Goal: Task Accomplishment & Management: Complete application form

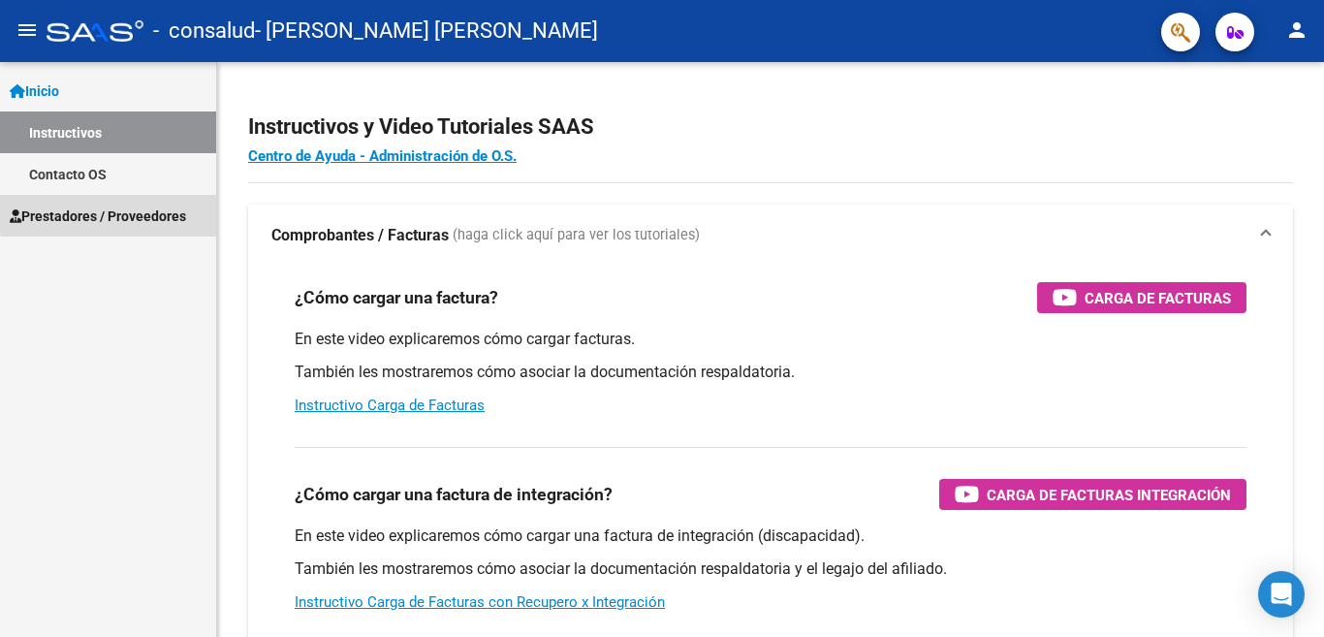
click at [162, 208] on span "Prestadores / Proveedores" at bounding box center [98, 216] width 176 height 21
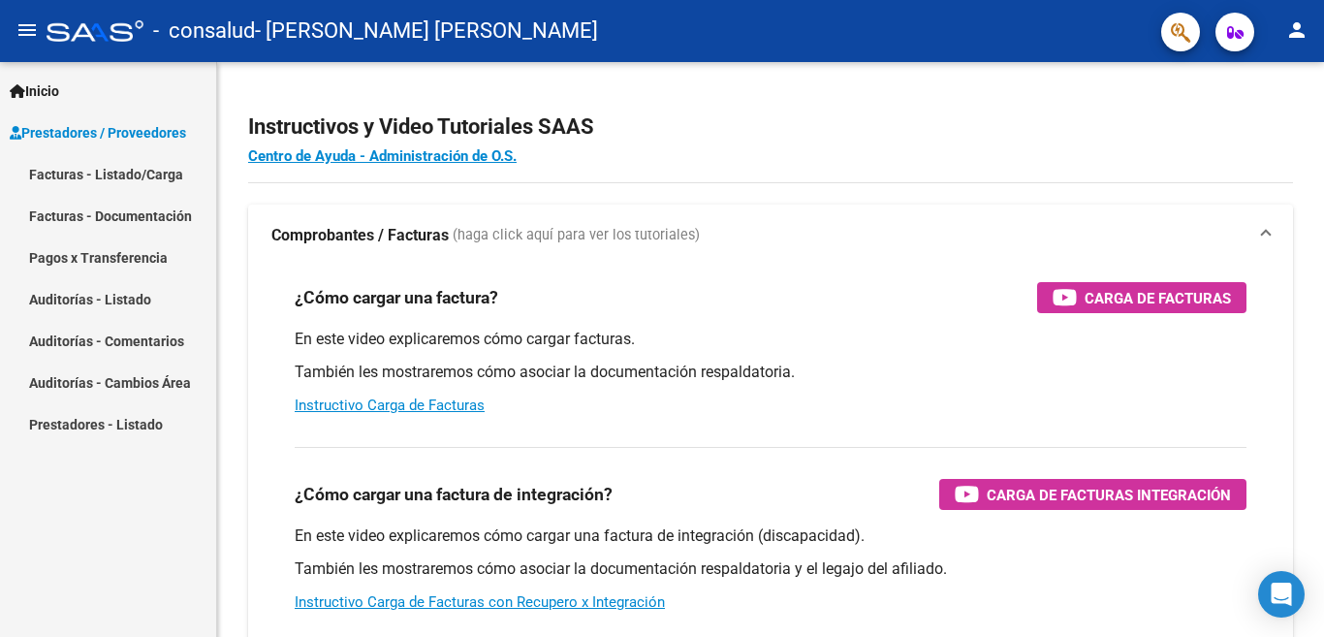
click at [119, 179] on link "Facturas - Listado/Carga" at bounding box center [108, 174] width 216 height 42
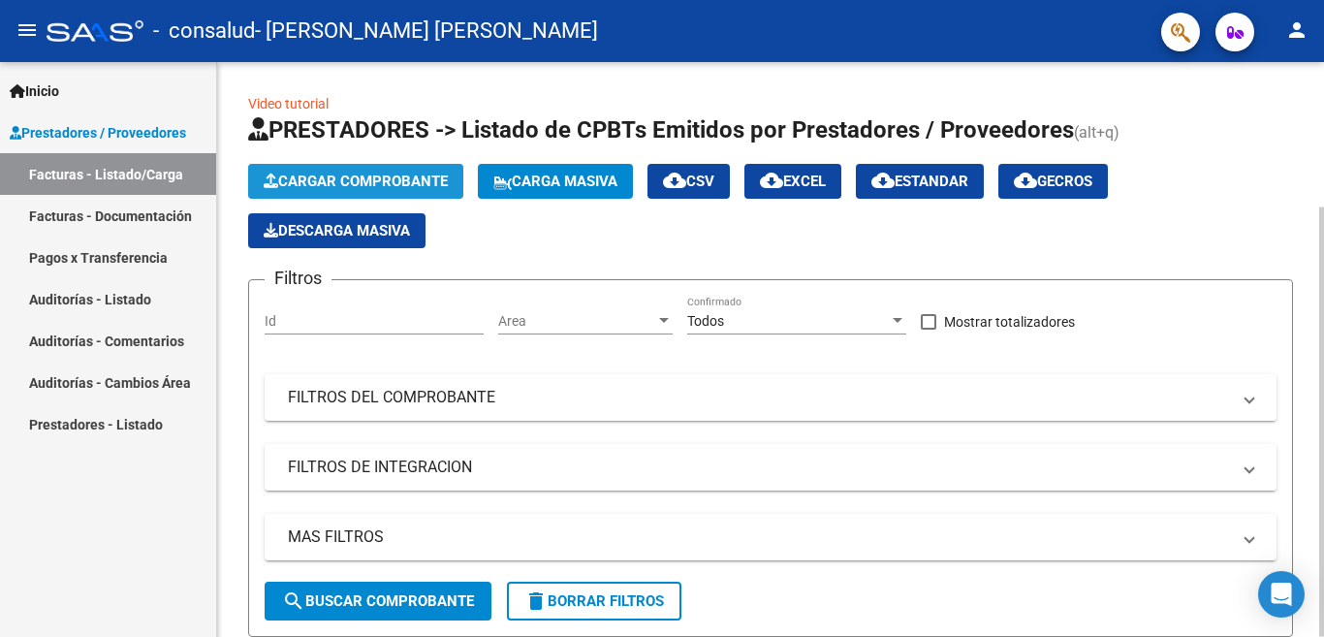
click at [336, 174] on span "Cargar Comprobante" at bounding box center [356, 181] width 184 height 17
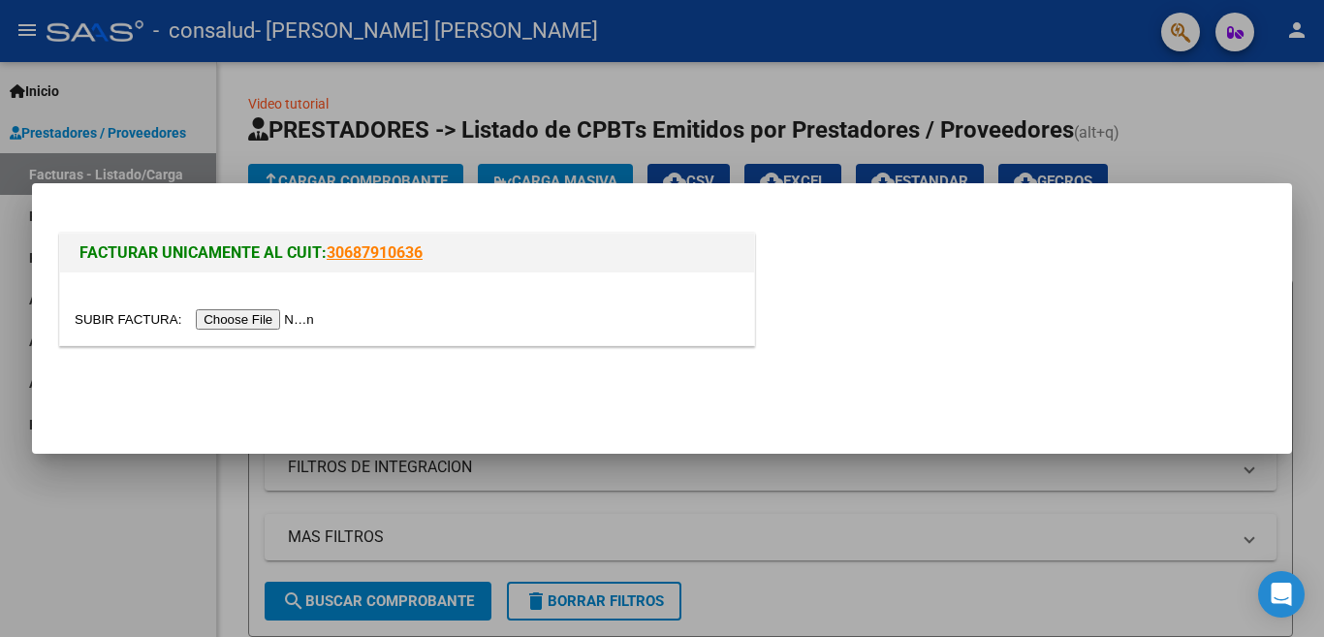
click at [278, 323] on input "file" at bounding box center [197, 319] width 245 height 20
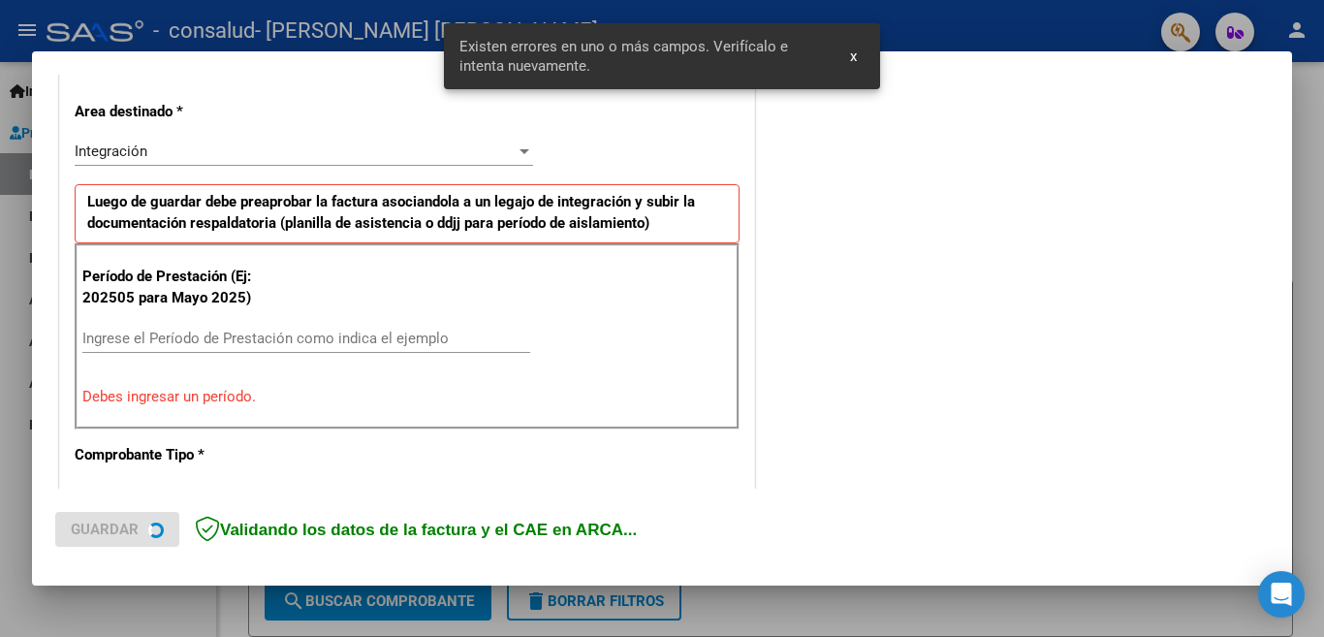
scroll to position [468, 0]
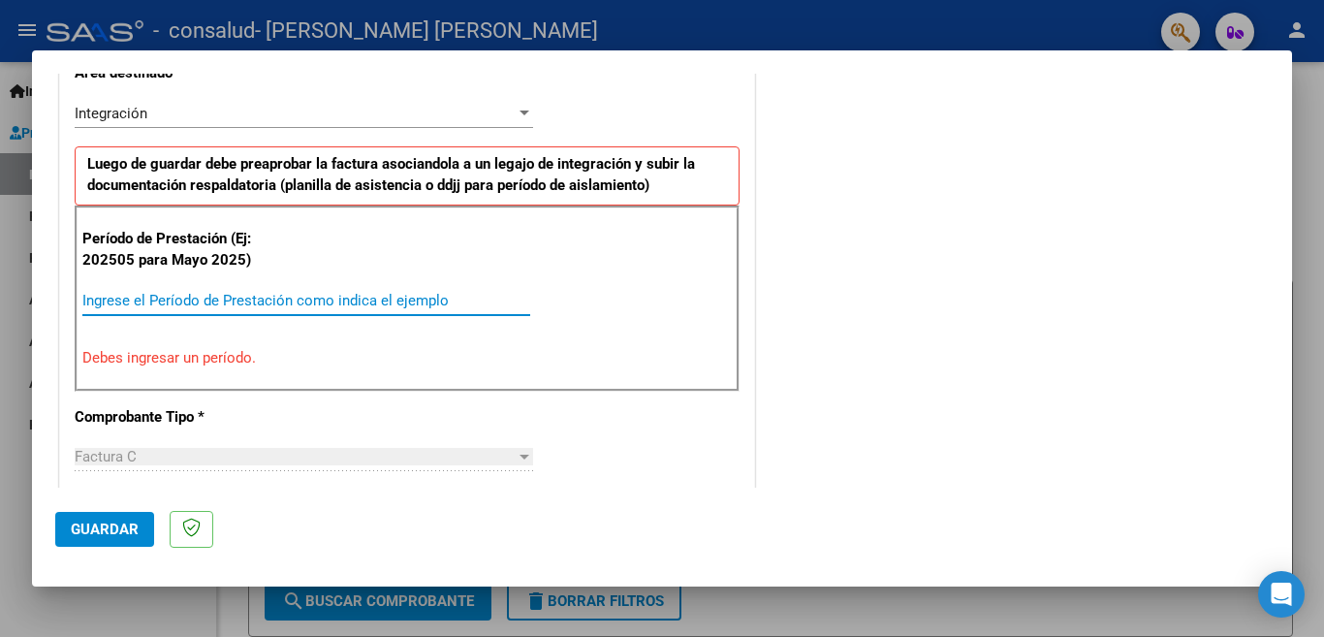
click at [150, 306] on input "Ingrese el Período de Prestación como indica el ejemplo" at bounding box center [306, 300] width 448 height 17
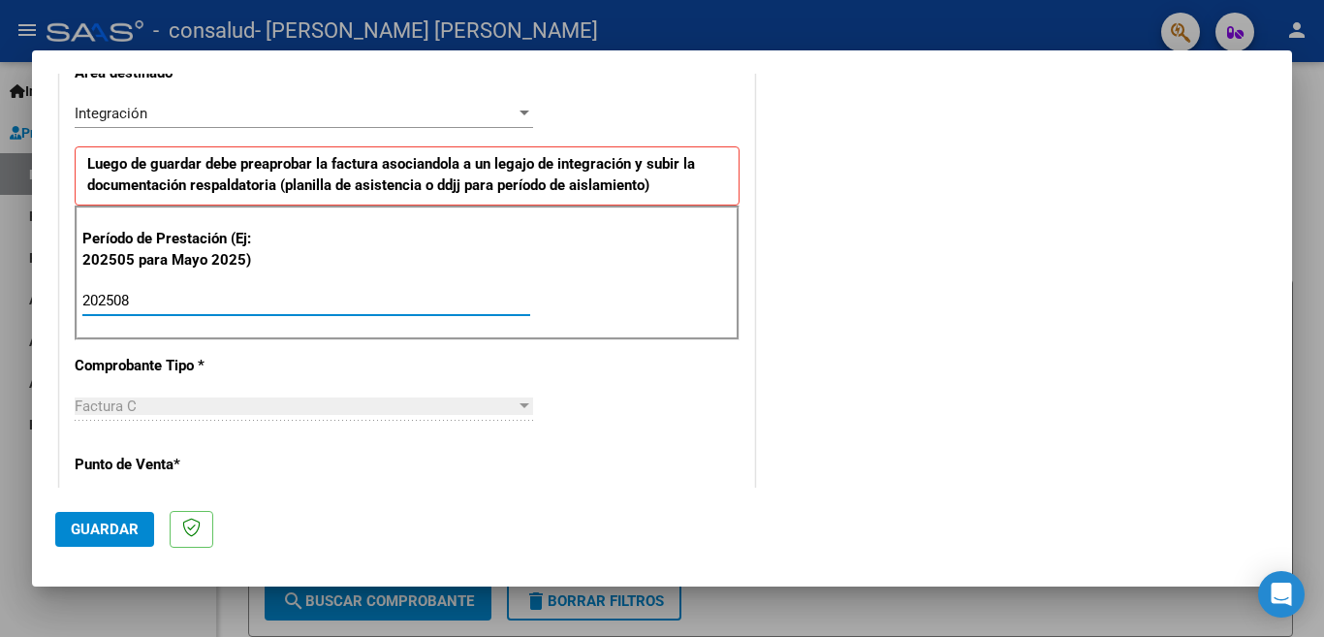
type input "202508"
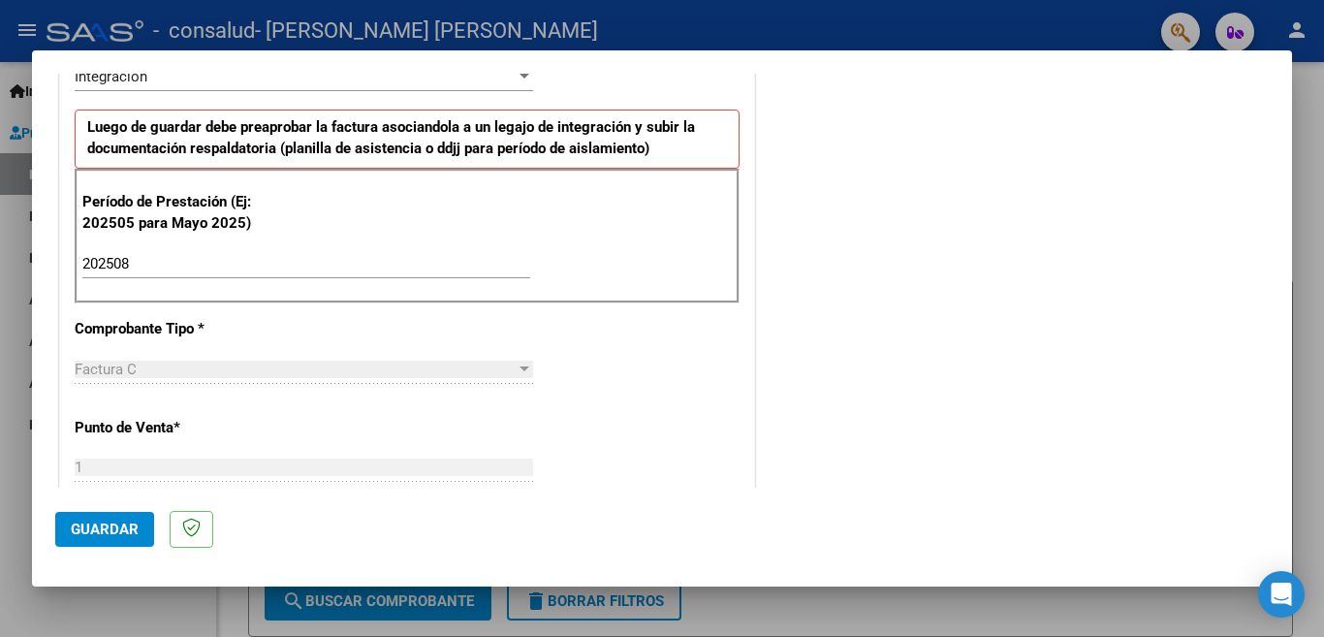
scroll to position [484, 0]
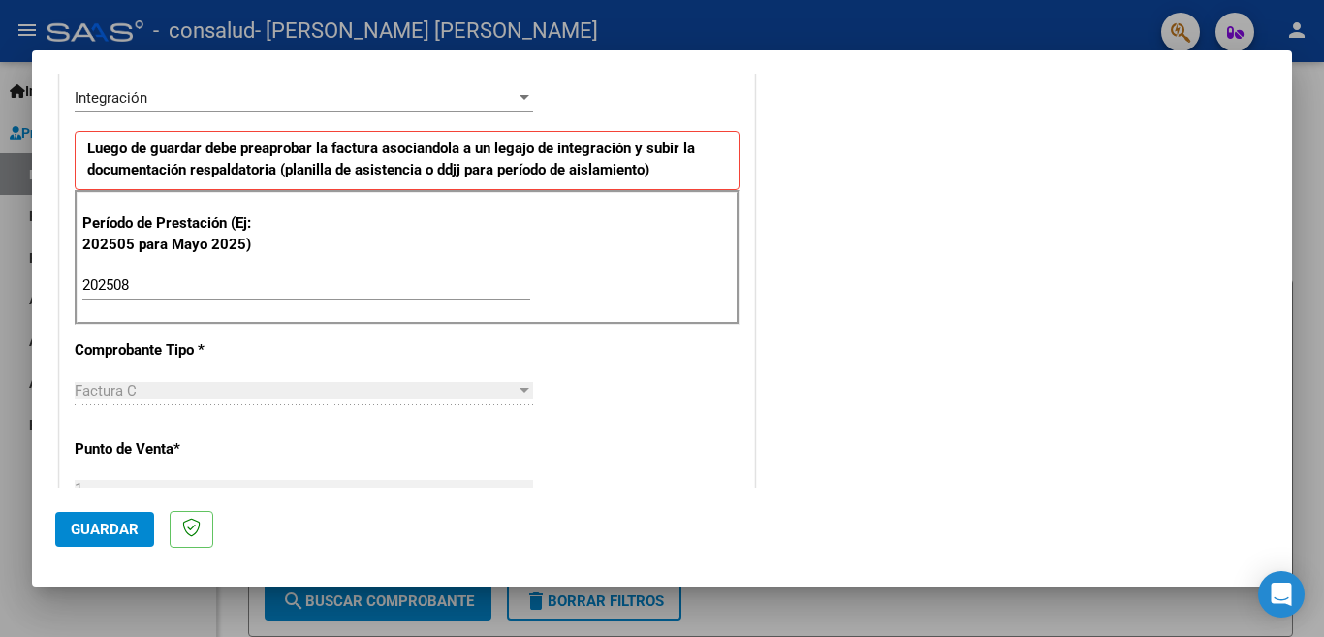
click at [1271, 237] on mat-dialog-content "COMPROBANTE VER COMPROBANTE El comprobante fue leído exitosamente. DATOS DEL CO…" at bounding box center [662, 281] width 1260 height 414
click at [1297, 244] on div at bounding box center [662, 318] width 1324 height 637
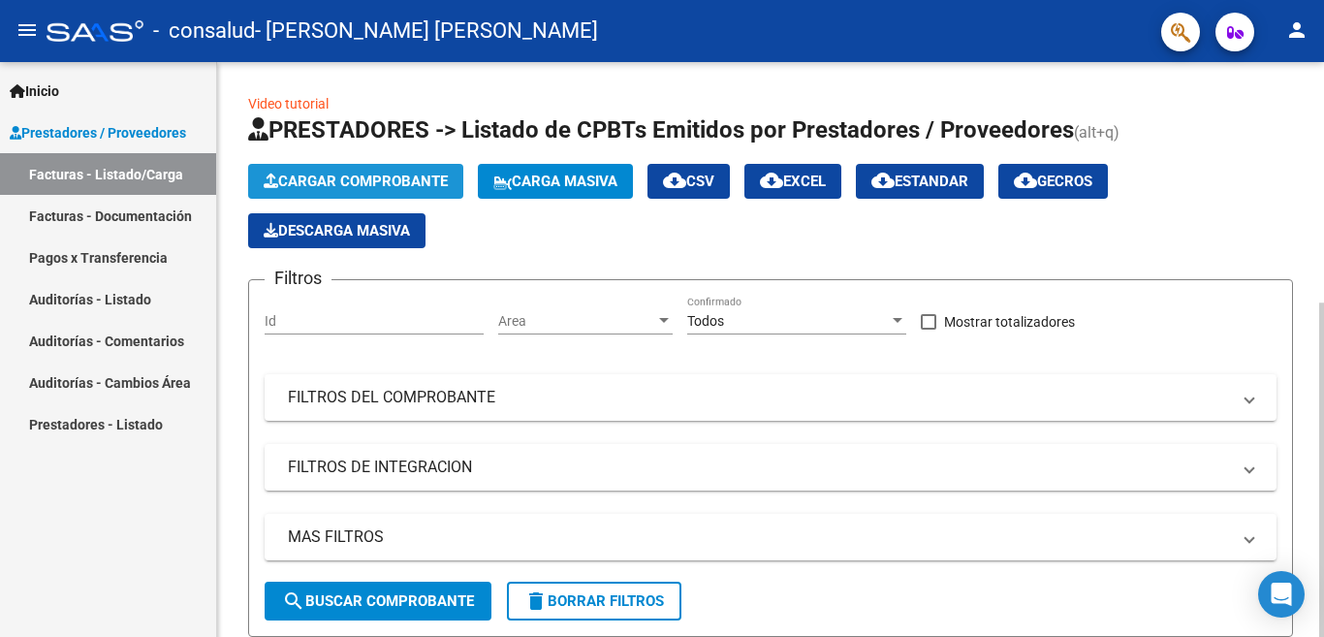
click at [446, 176] on span "Cargar Comprobante" at bounding box center [356, 181] width 184 height 17
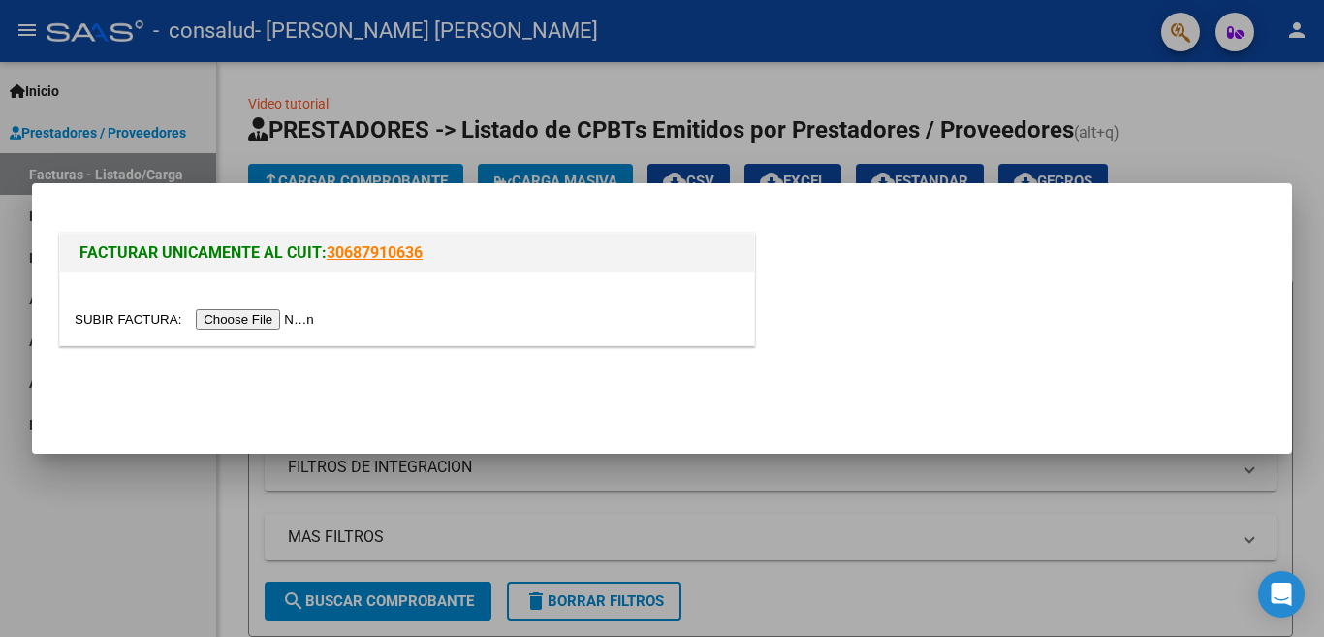
click at [701, 491] on div at bounding box center [662, 318] width 1324 height 637
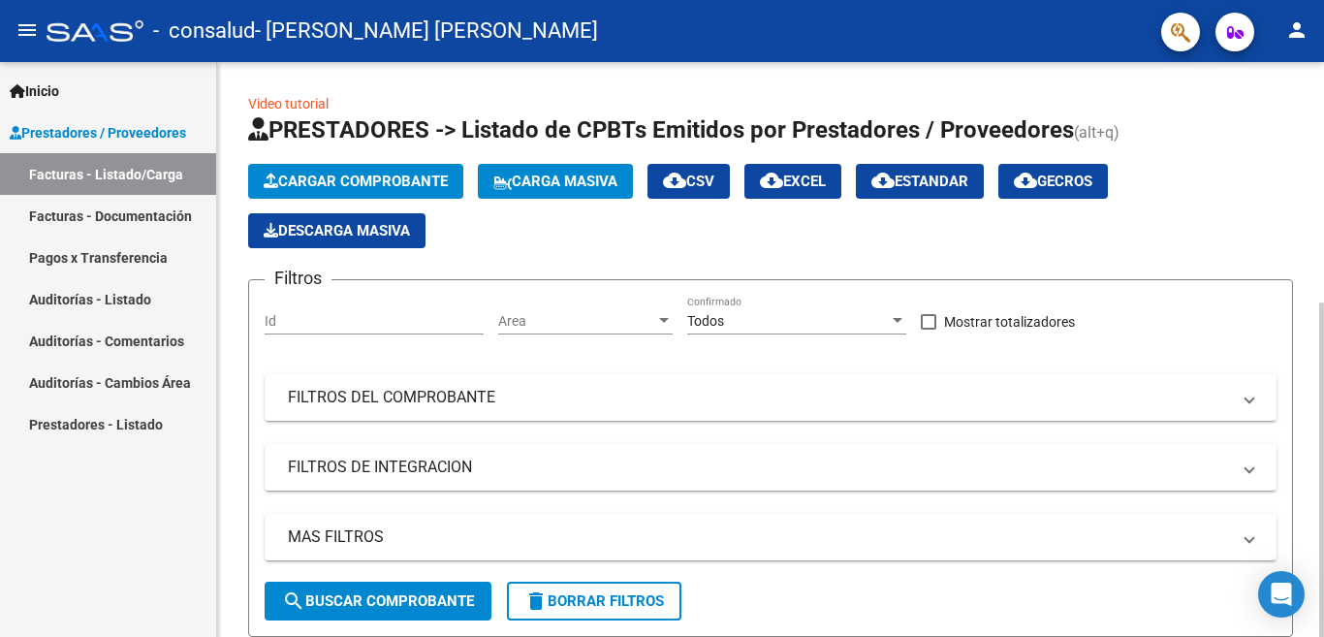
scroll to position [178, 0]
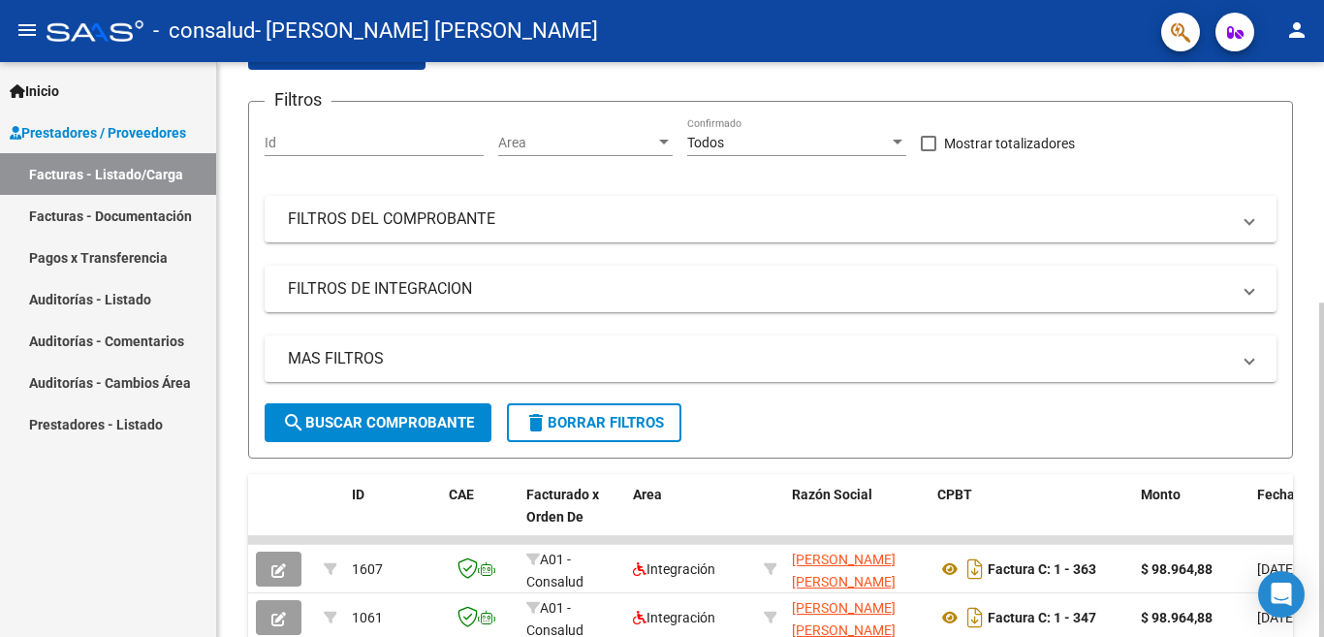
click at [1307, 460] on div at bounding box center [1322, 469] width 5 height 334
click at [1307, 450] on div at bounding box center [1322, 469] width 5 height 334
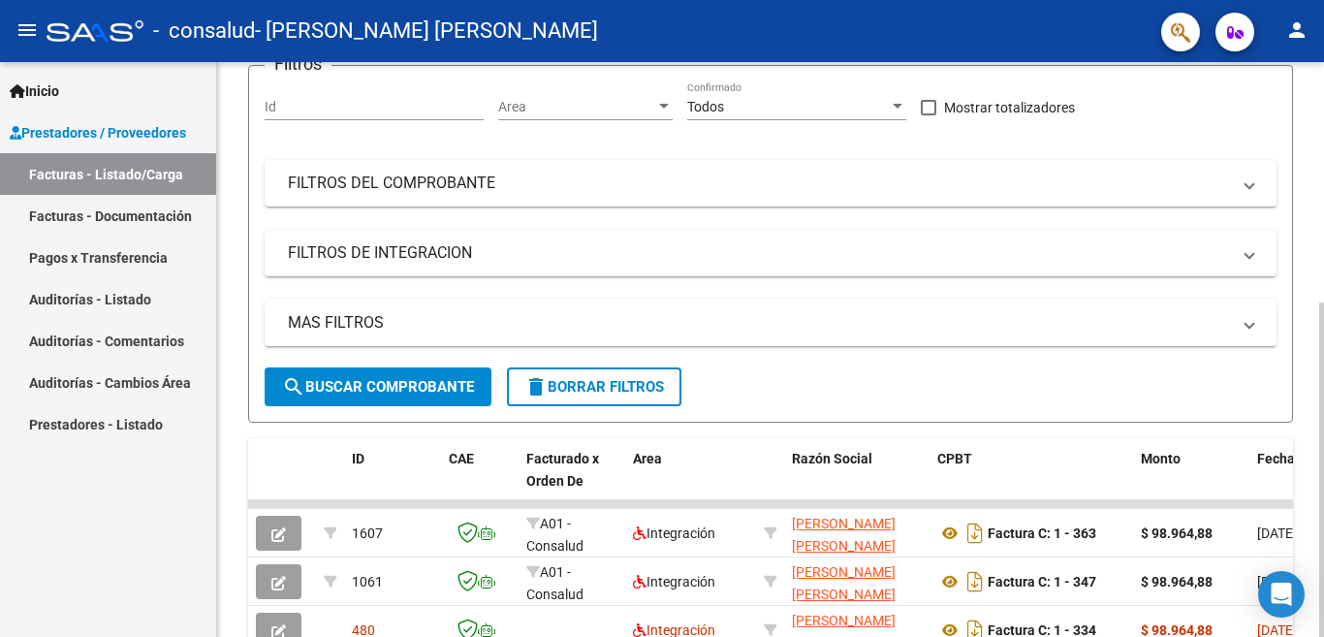
click at [1307, 441] on div at bounding box center [1322, 469] width 5 height 334
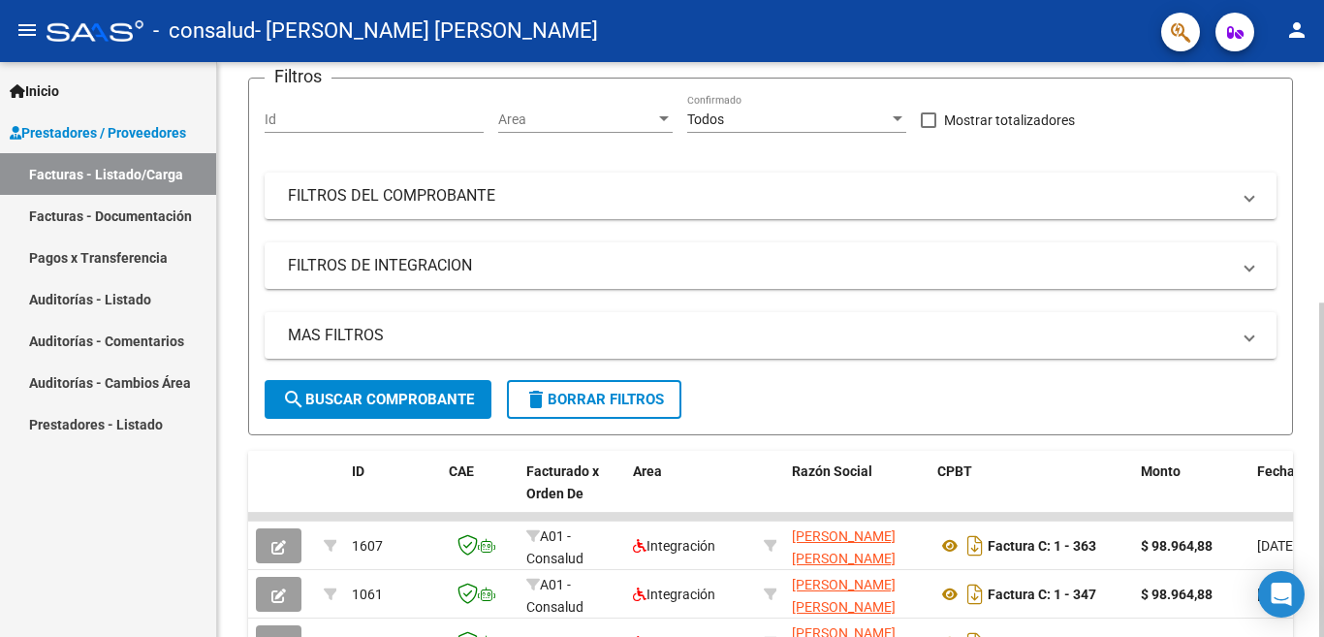
click at [1307, 302] on div at bounding box center [1322, 469] width 5 height 334
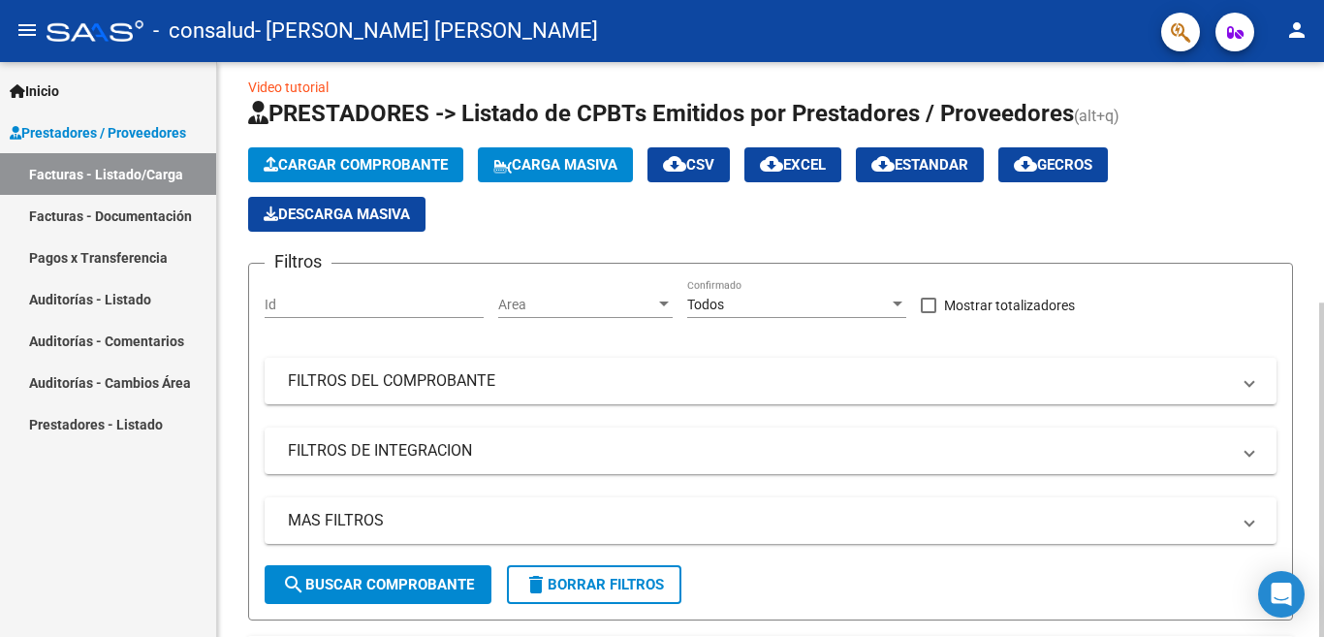
click at [341, 170] on span "Cargar Comprobante" at bounding box center [356, 164] width 184 height 17
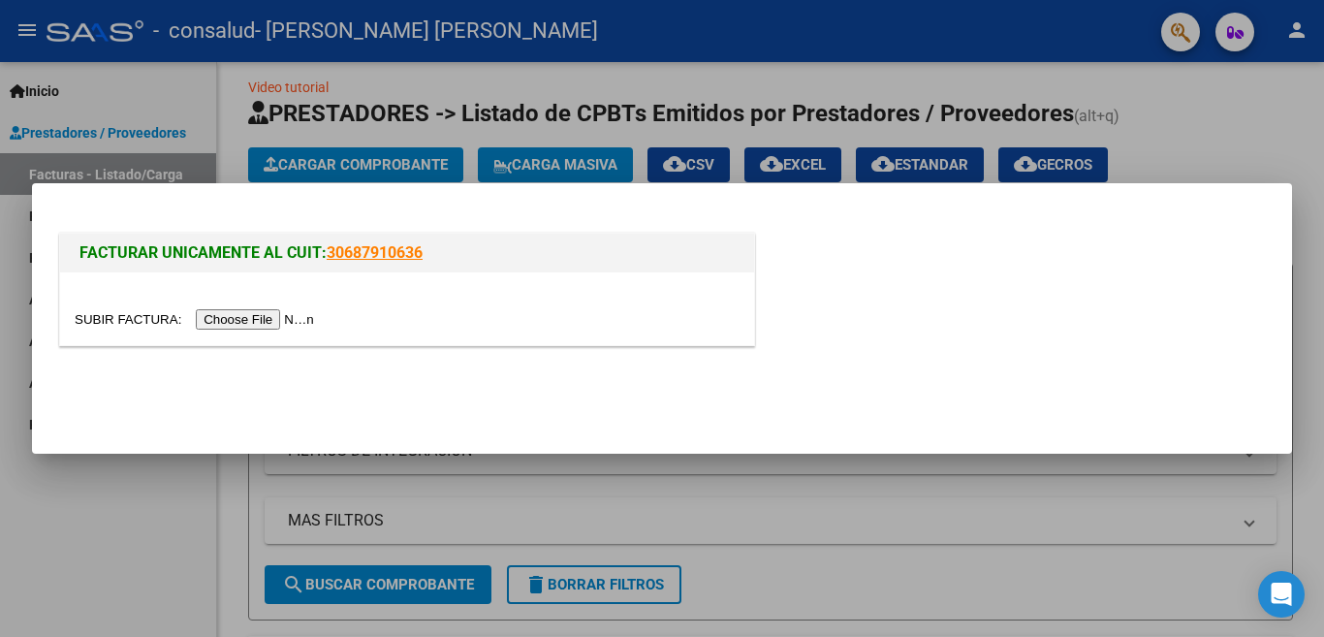
click at [272, 315] on input "file" at bounding box center [197, 319] width 245 height 20
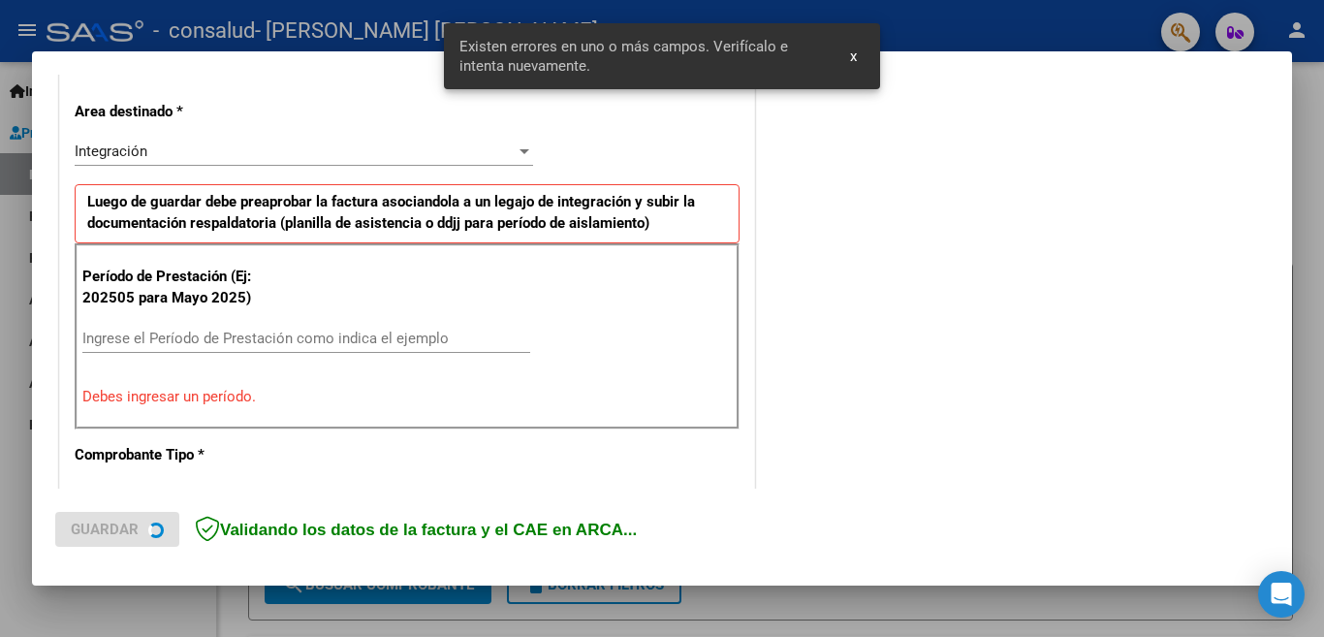
scroll to position [468, 0]
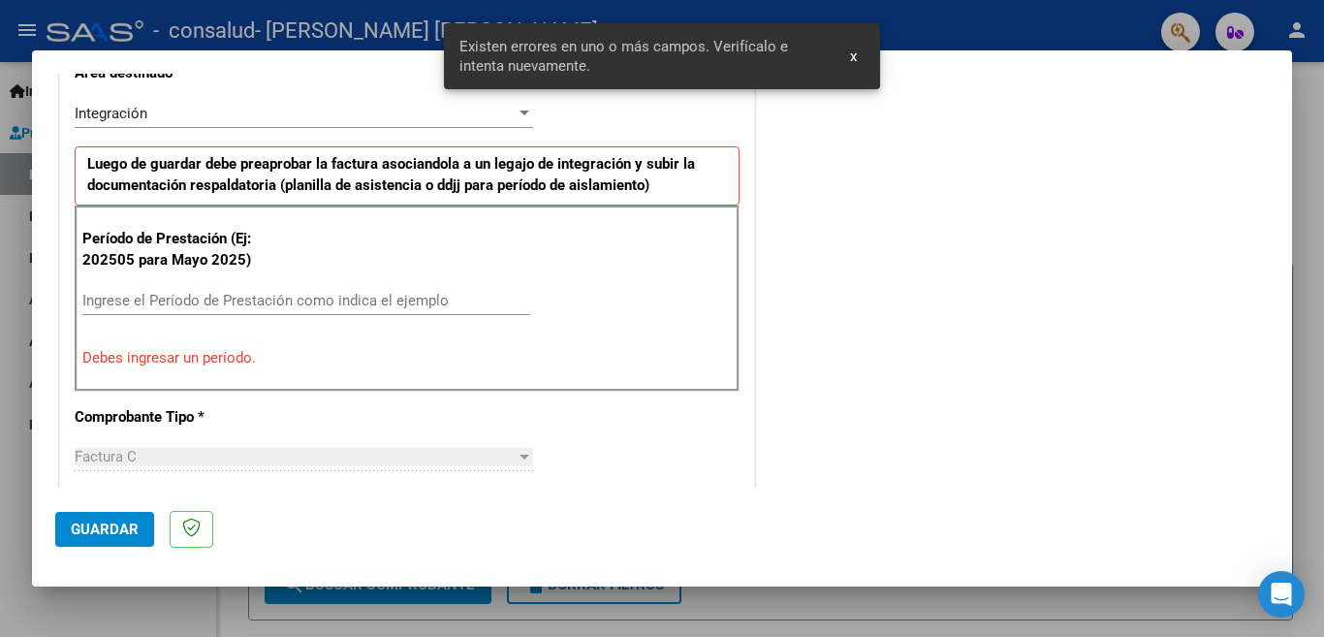
click at [282, 298] on input "Ingrese el Período de Prestación como indica el ejemplo" at bounding box center [306, 300] width 448 height 17
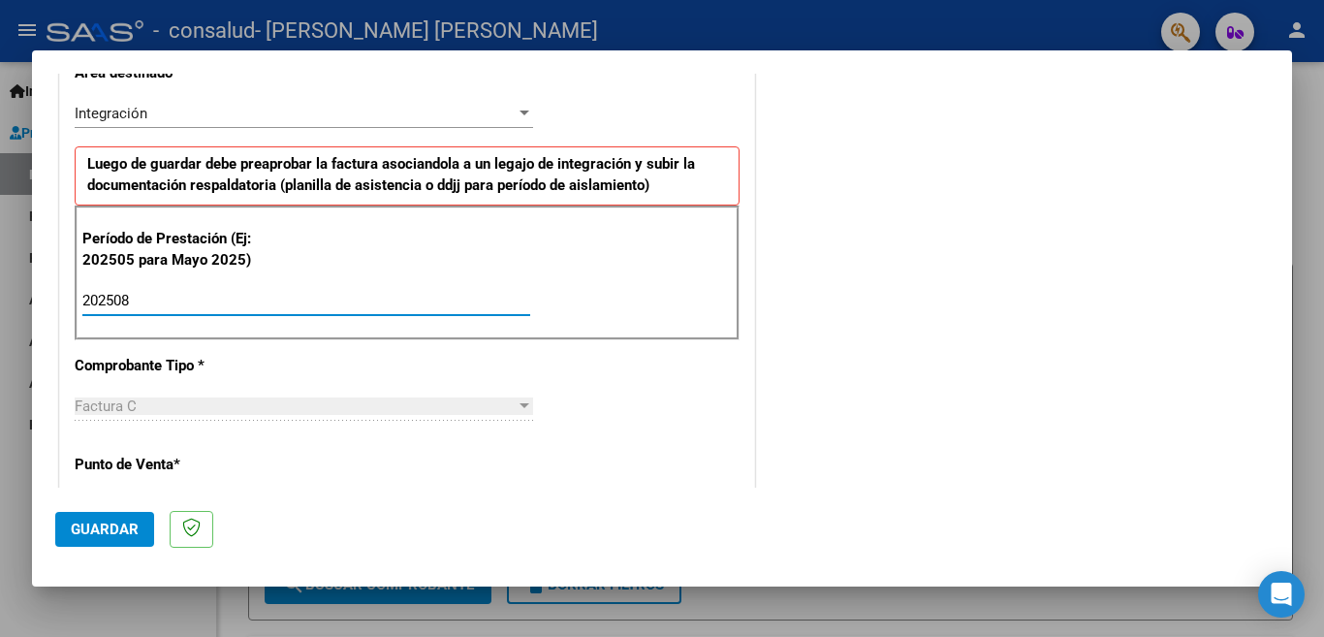
type input "202508"
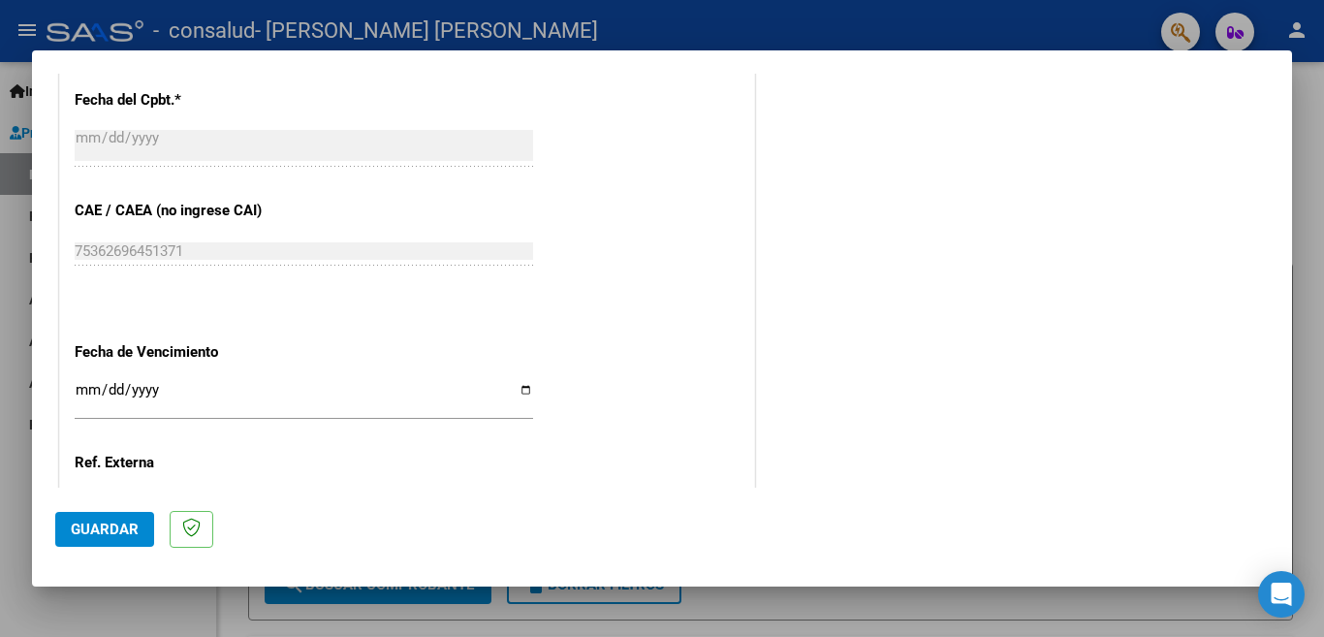
scroll to position [1268, 0]
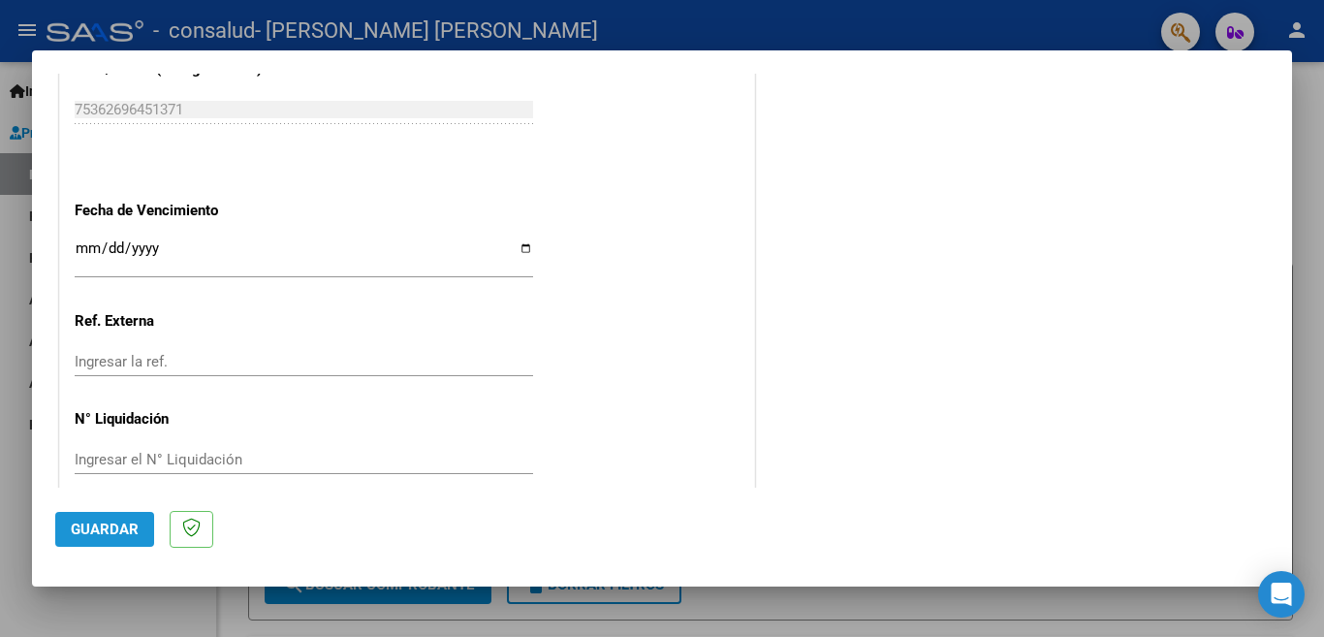
click at [109, 515] on button "Guardar" at bounding box center [104, 529] width 99 height 35
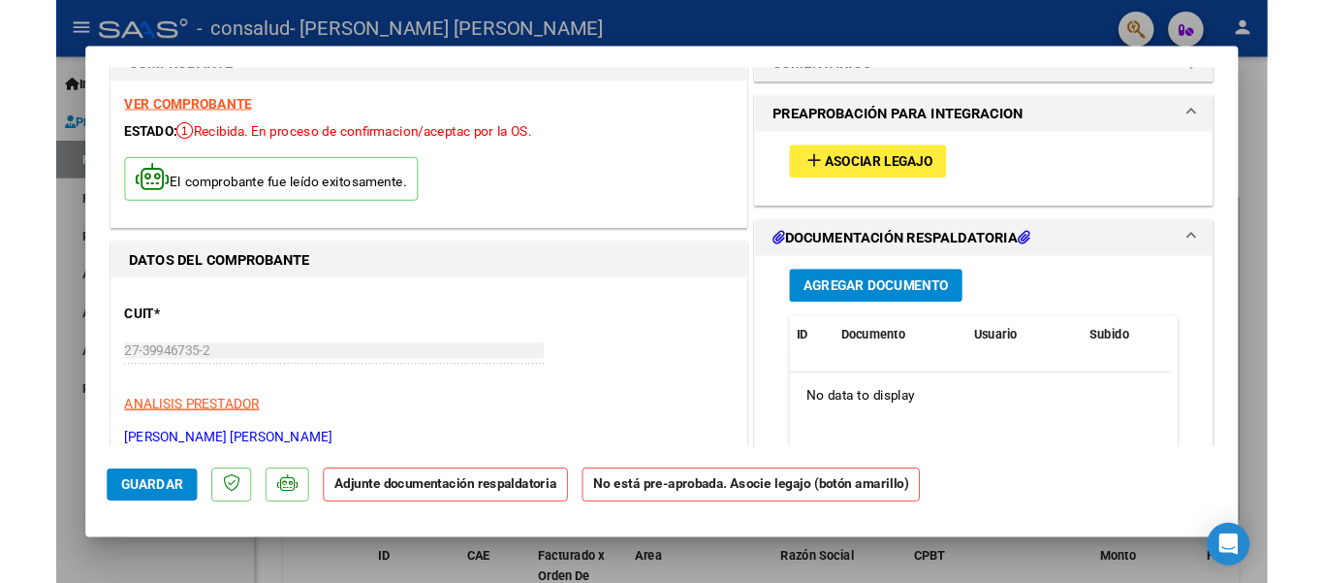
scroll to position [80, 0]
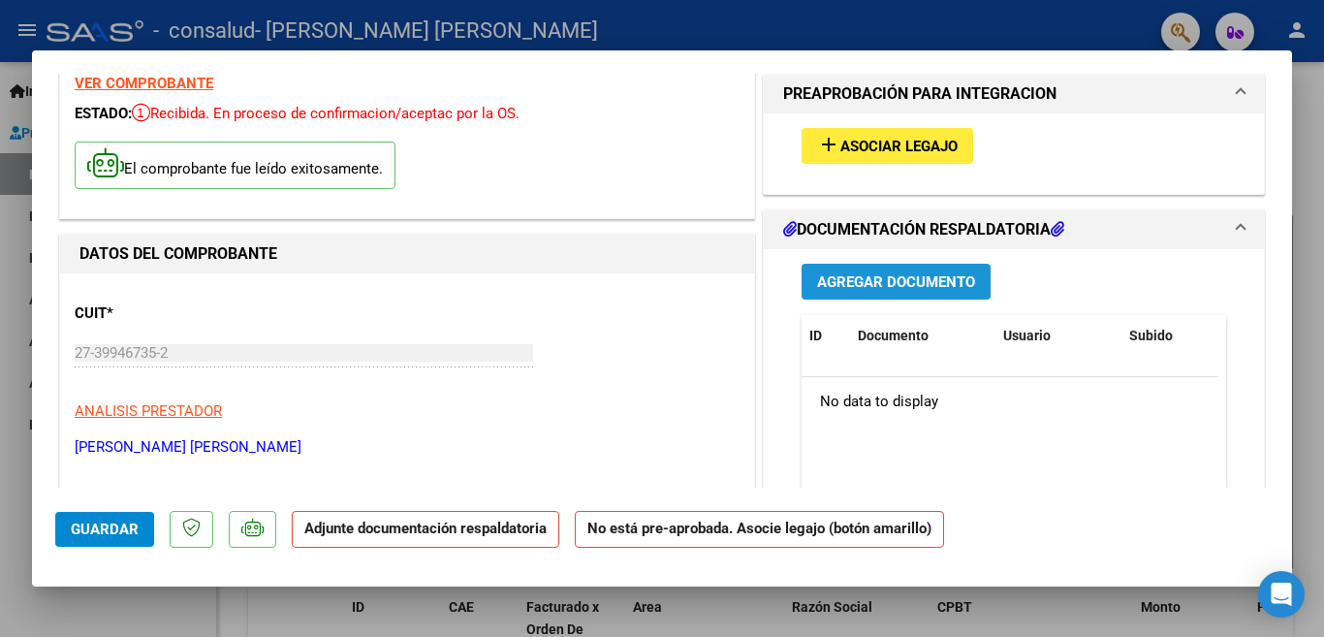
click at [915, 278] on span "Agregar Documento" at bounding box center [896, 281] width 158 height 17
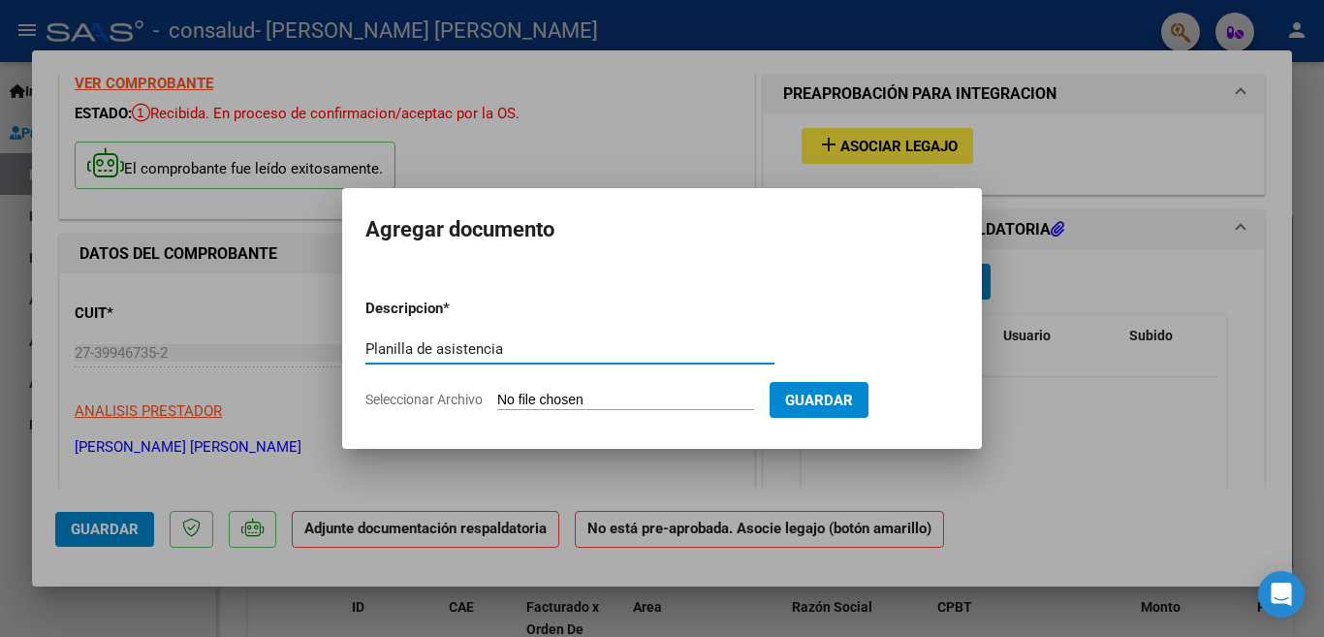
type input "Planilla de asistencia"
click at [572, 398] on input "Seleccionar Archivo" at bounding box center [625, 401] width 257 height 18
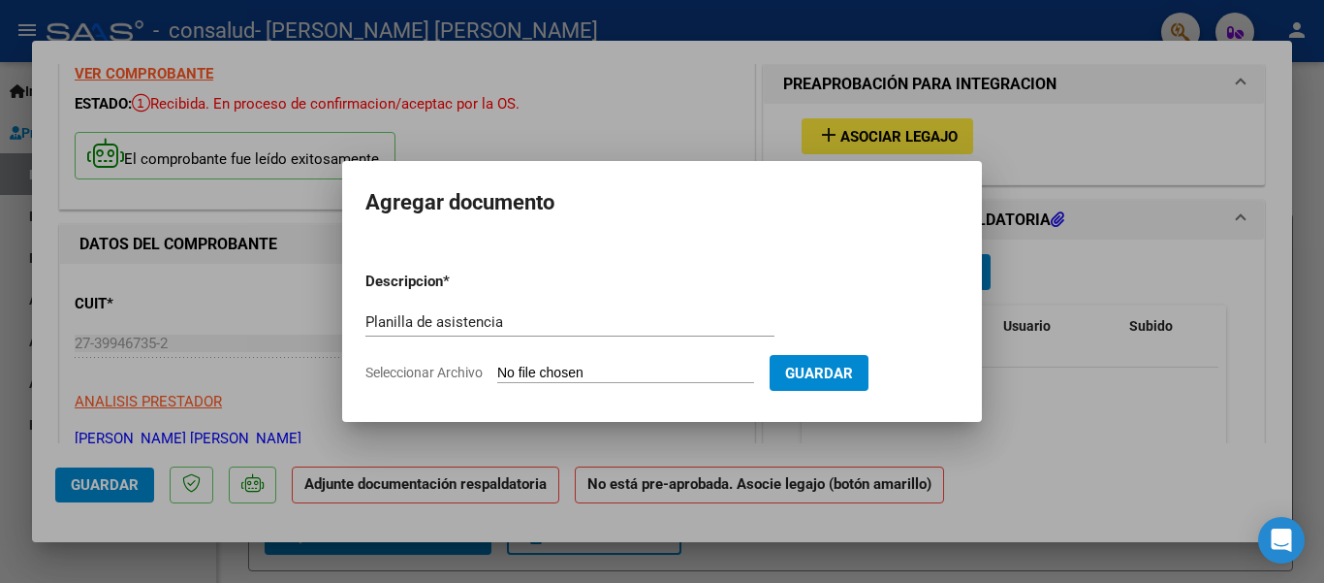
click at [556, 371] on input "Seleccionar Archivo" at bounding box center [625, 374] width 257 height 18
click at [583, 376] on input "Seleccionar Archivo" at bounding box center [625, 374] width 257 height 18
type input "C:\fakepath\Nico202508.pdf"
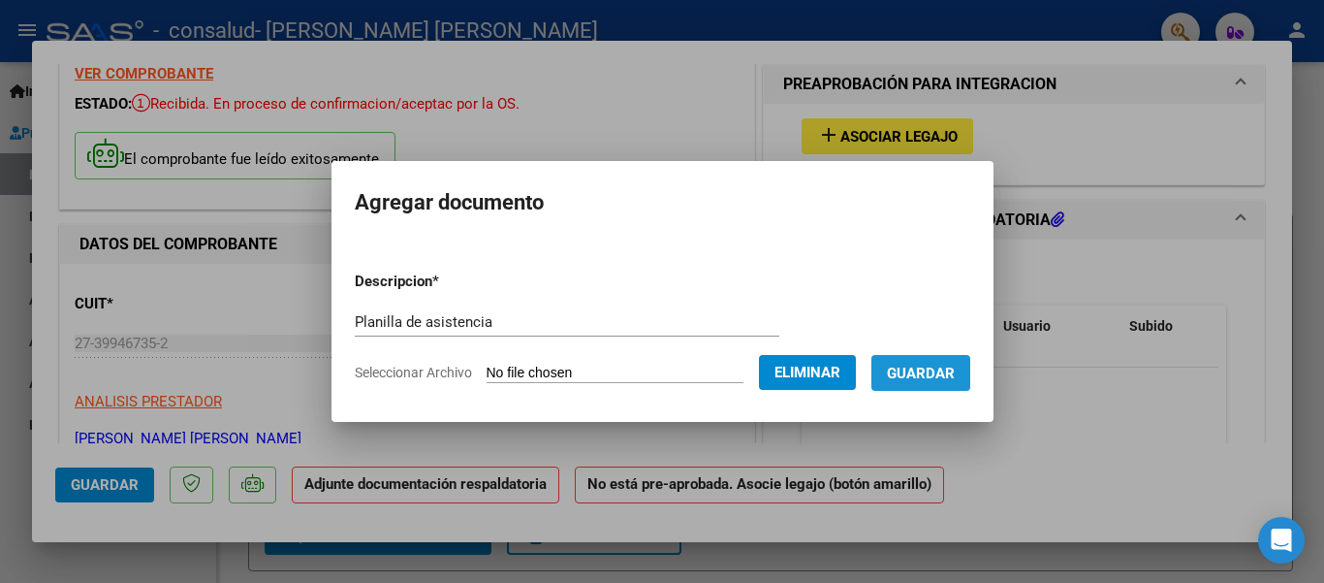
click at [916, 381] on span "Guardar" at bounding box center [921, 373] width 68 height 17
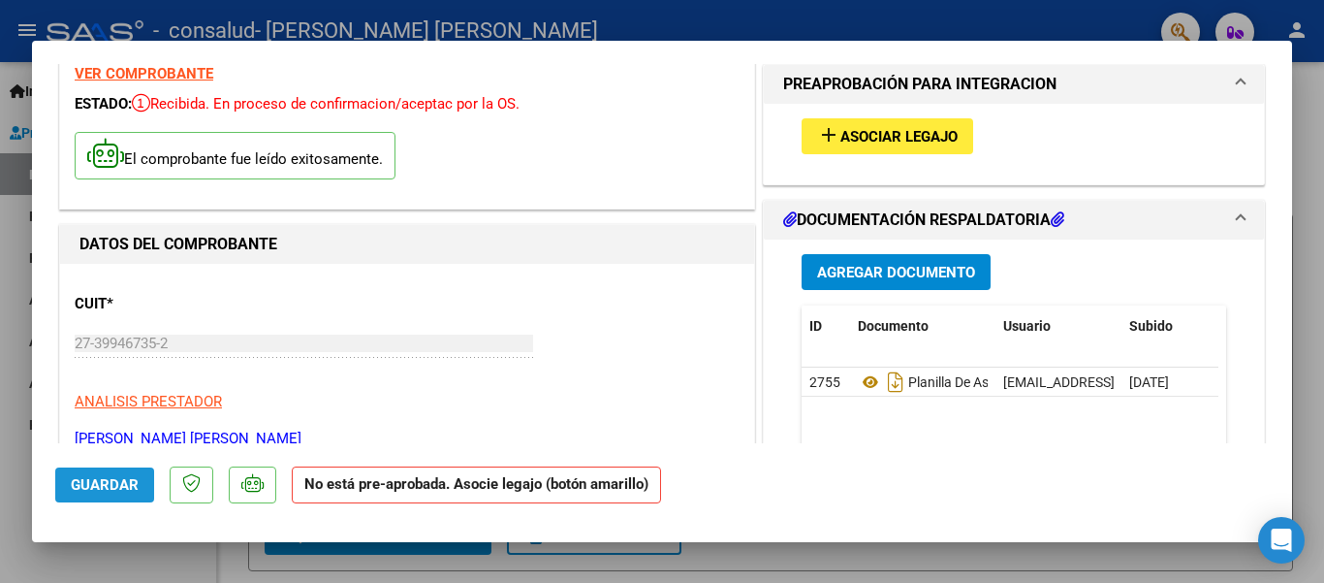
click at [95, 484] on span "Guardar" at bounding box center [105, 484] width 68 height 17
click at [48, 565] on div at bounding box center [662, 291] width 1324 height 583
click at [48, 565] on div "Inicio Instructivos Contacto OS Prestadores / Proveedores Facturas - Listado/Ca…" at bounding box center [108, 322] width 216 height 521
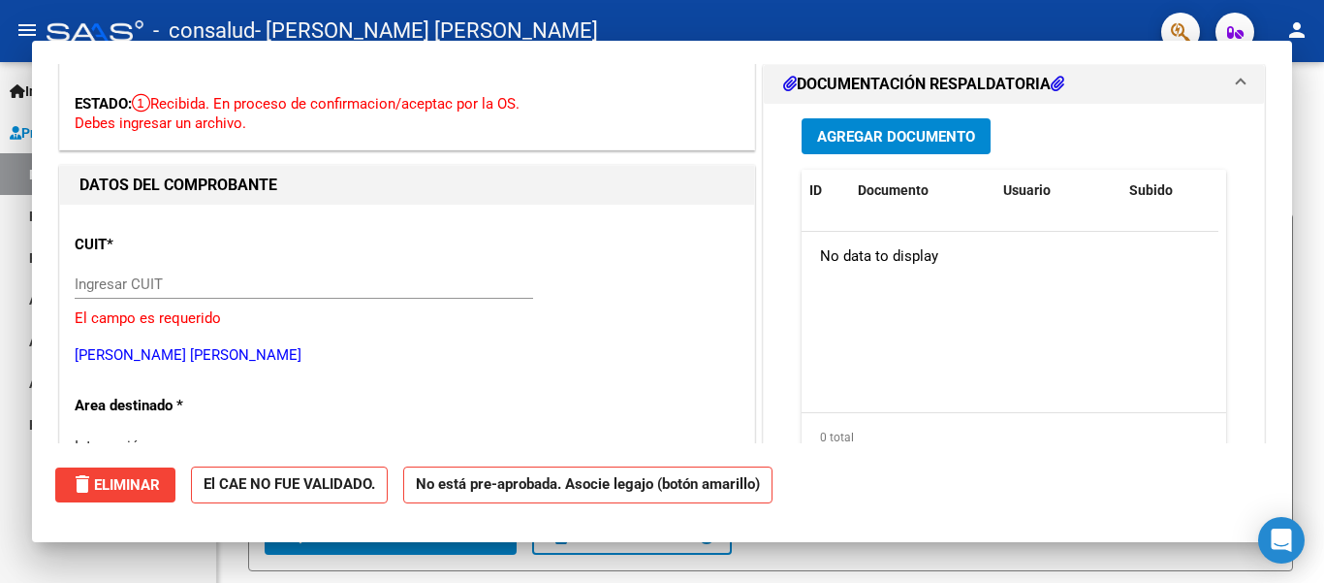
click at [48, 565] on div "Inicio Instructivos Contacto OS Prestadores / Proveedores Facturas - Listado/Ca…" at bounding box center [108, 322] width 216 height 521
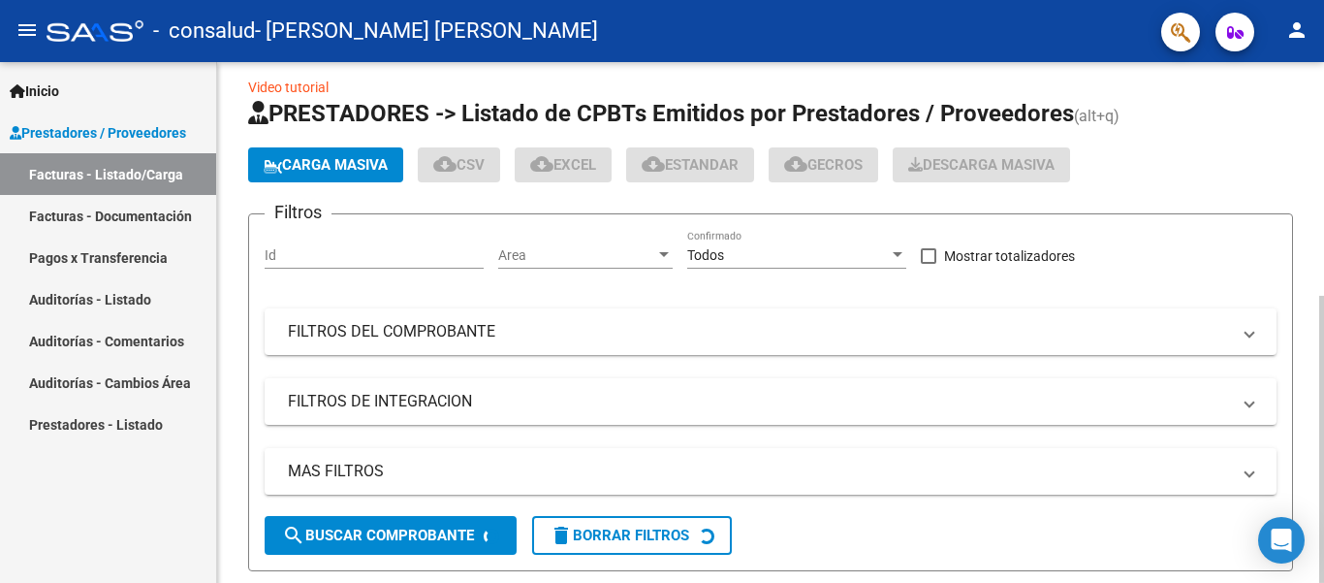
click at [1307, 429] on div at bounding box center [1322, 322] width 5 height 521
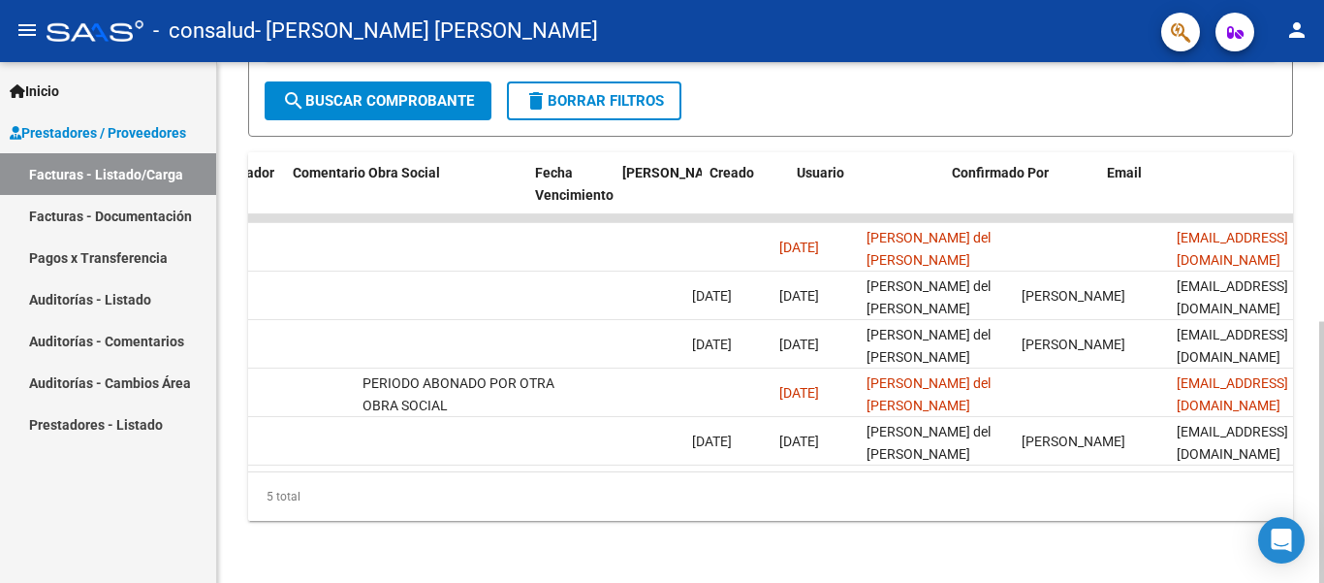
scroll to position [0, 3042]
